Goal: Use online tool/utility: Utilize a website feature to perform a specific function

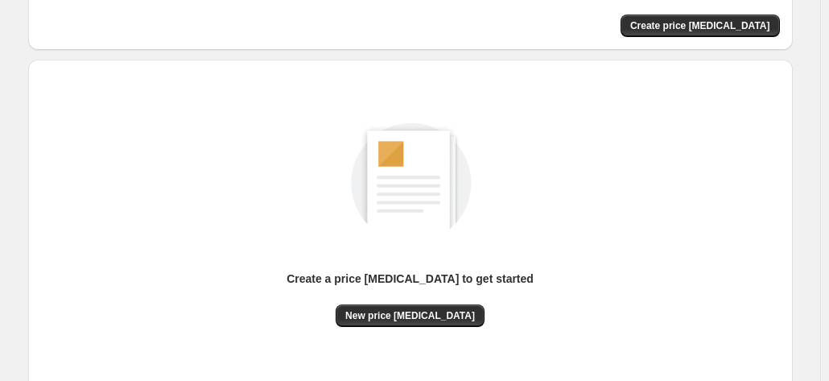
scroll to position [221, 0]
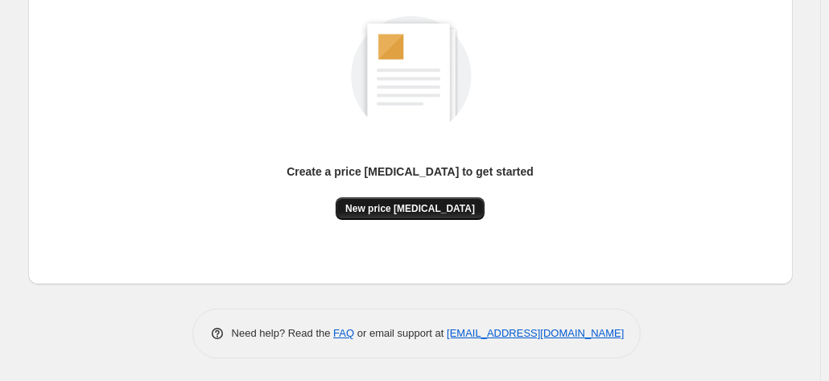
click at [409, 211] on span "New price [MEDICAL_DATA]" at bounding box center [410, 208] width 130 height 13
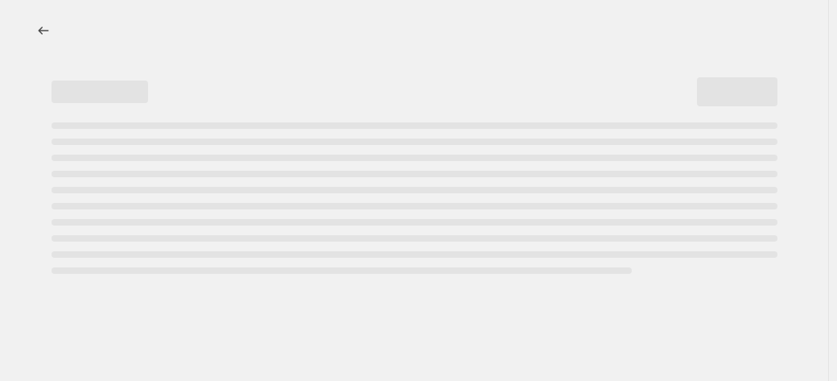
select select "percentage"
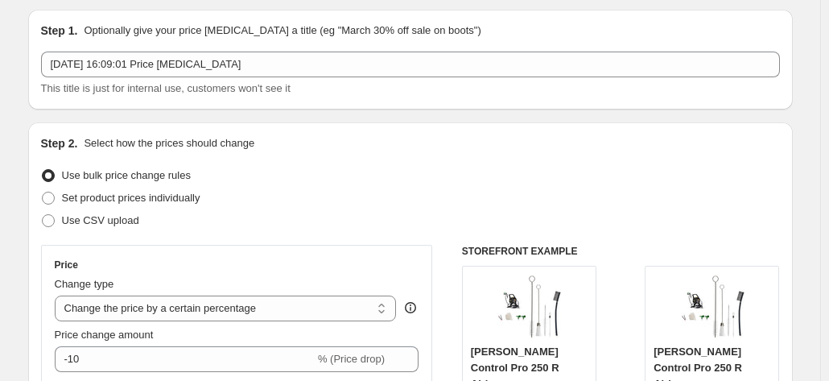
scroll to position [161, 0]
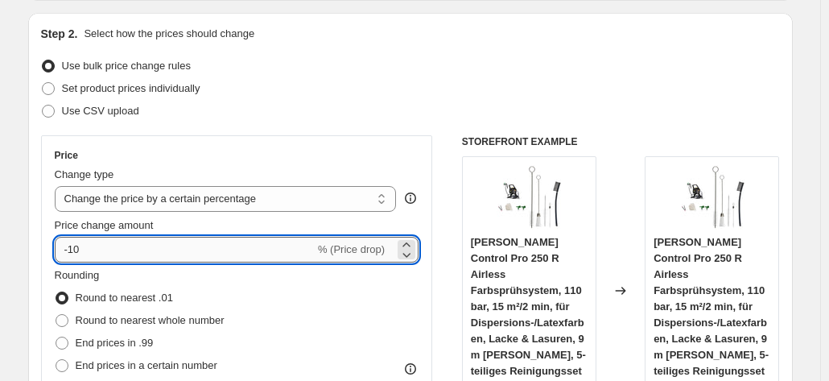
click at [151, 245] on input "-10" at bounding box center [185, 250] width 260 height 26
type input "-1"
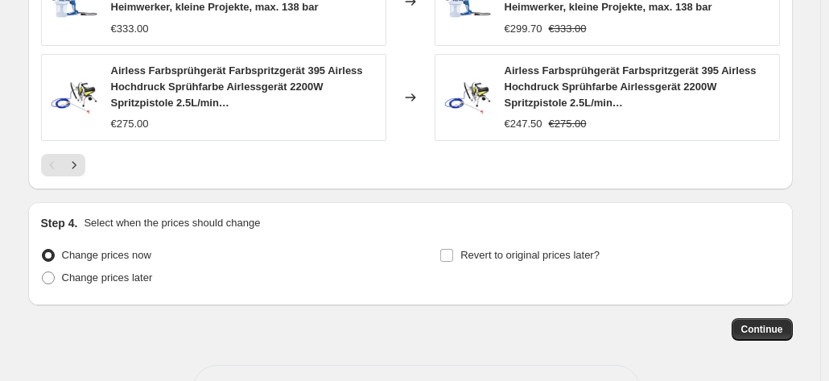
scroll to position [1347, 0]
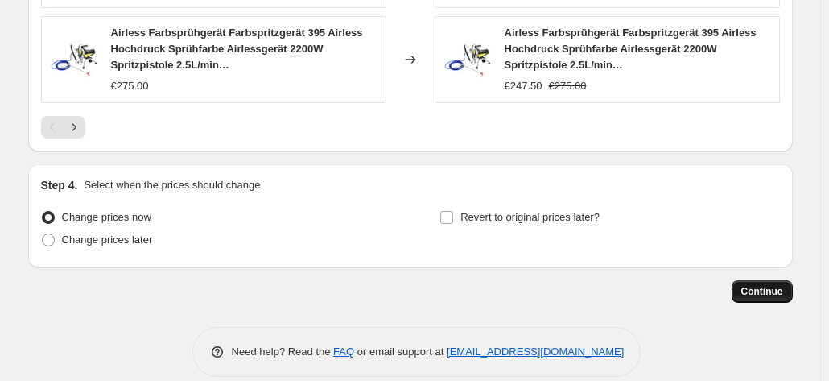
type input "-30"
click at [752, 285] on span "Continue" at bounding box center [762, 291] width 42 height 13
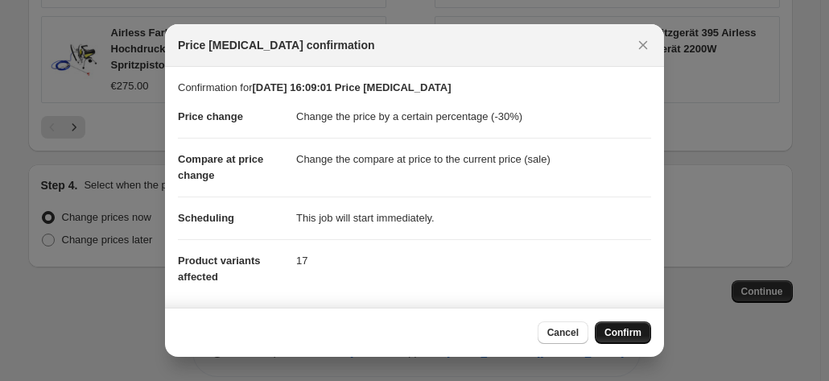
click at [644, 325] on button "Confirm" at bounding box center [623, 332] width 56 height 23
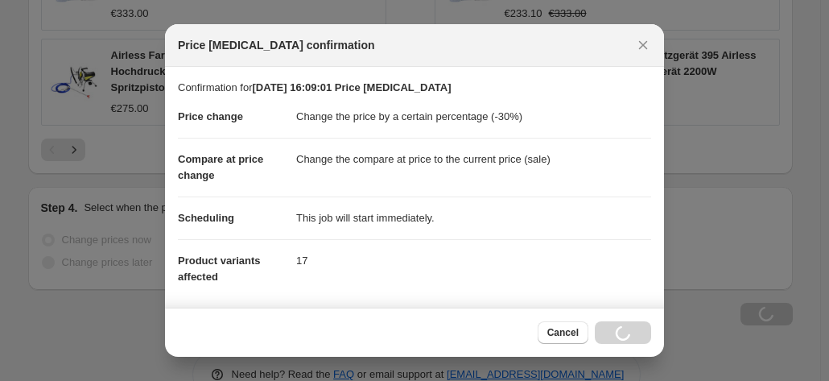
scroll to position [1347, 0]
